Goal: Check status: Check status

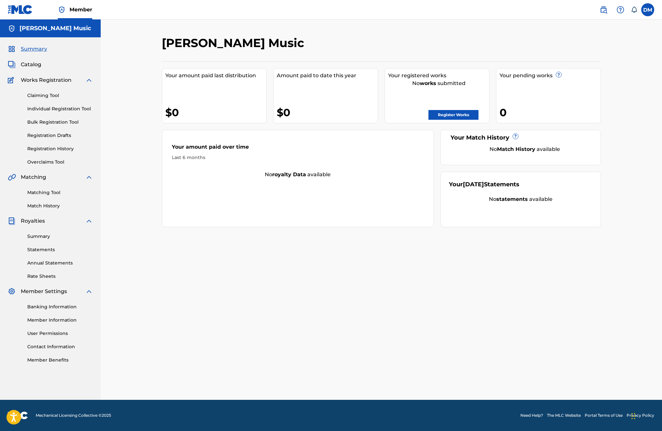
click at [52, 152] on link "Registration History" at bounding box center [60, 148] width 66 height 7
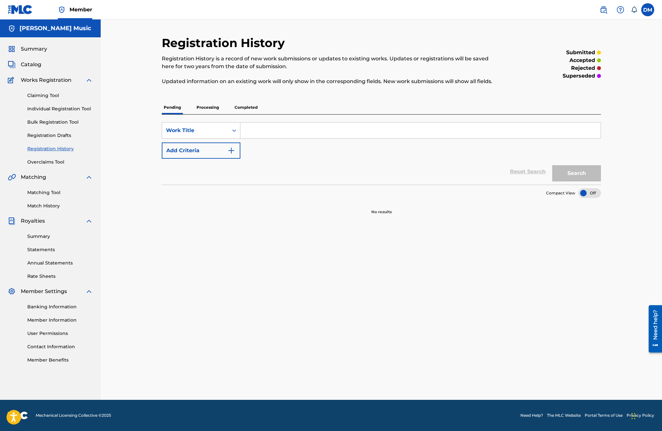
click at [214, 103] on p "Processing" at bounding box center [207, 108] width 26 height 14
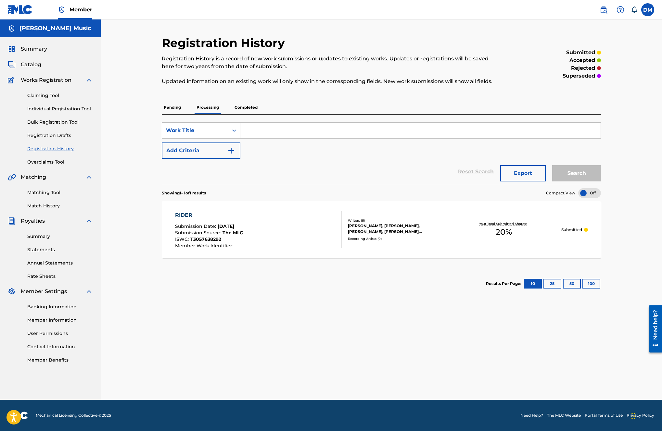
click at [251, 106] on p "Completed" at bounding box center [245, 108] width 27 height 14
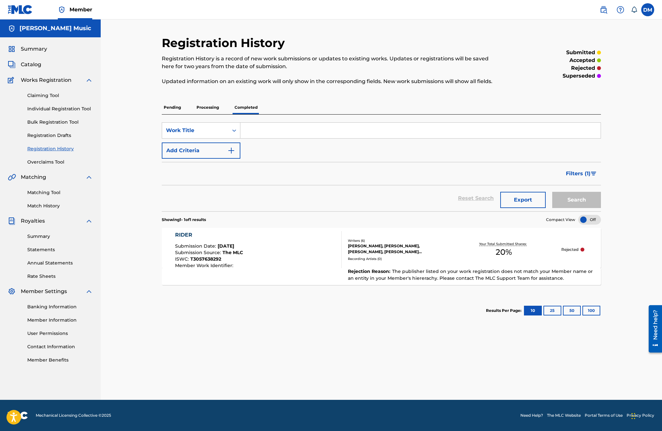
click at [213, 109] on p "Processing" at bounding box center [207, 108] width 26 height 14
